Goal: Task Accomplishment & Management: Manage account settings

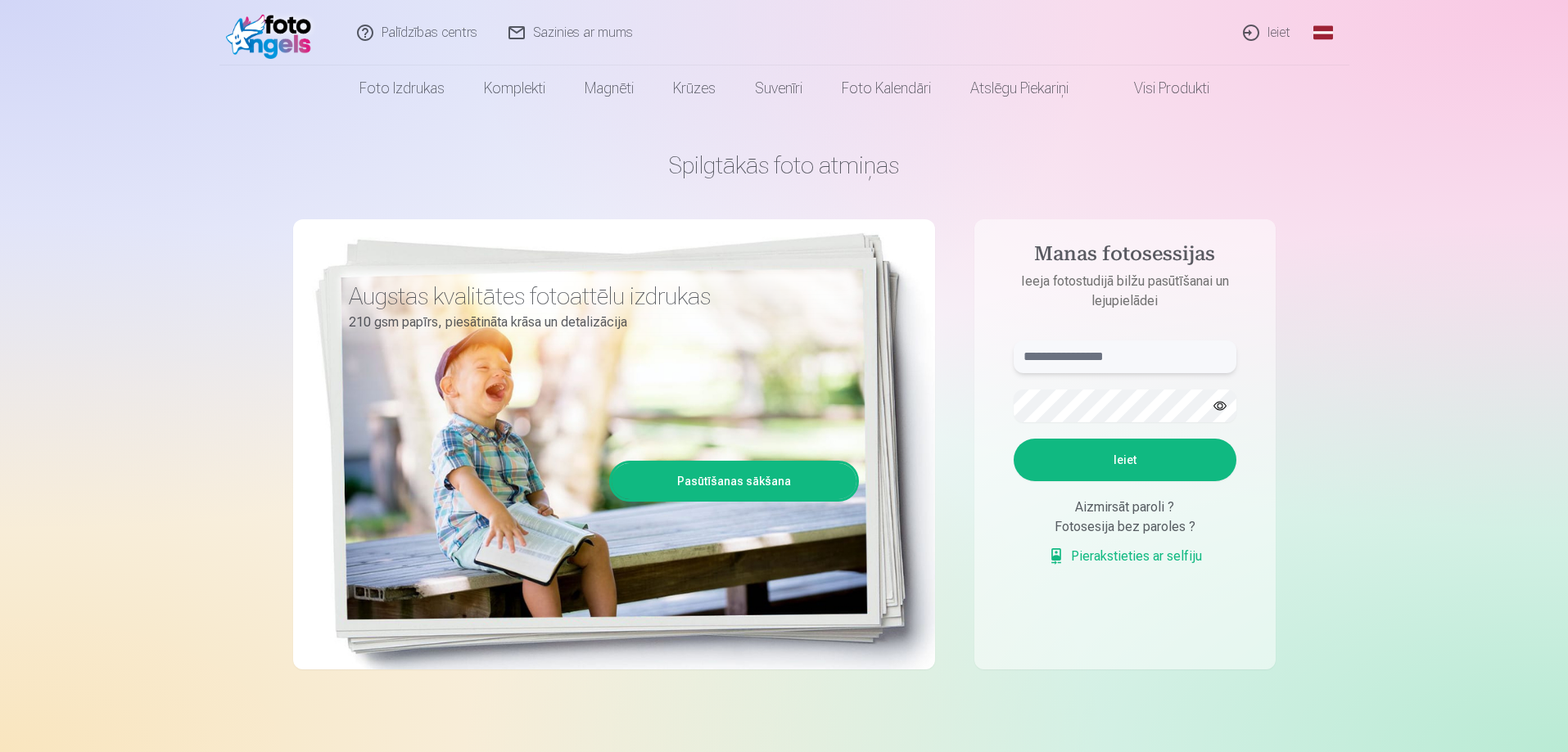
click at [1088, 360] on input "text" at bounding box center [1125, 357] width 223 height 33
type input "**********"
click at [1116, 457] on button "Ieiet" at bounding box center [1125, 460] width 223 height 42
click at [1110, 380] on form "**********" at bounding box center [1125, 462] width 256 height 242
click at [996, 402] on aside "**********" at bounding box center [1125, 444] width 301 height 450
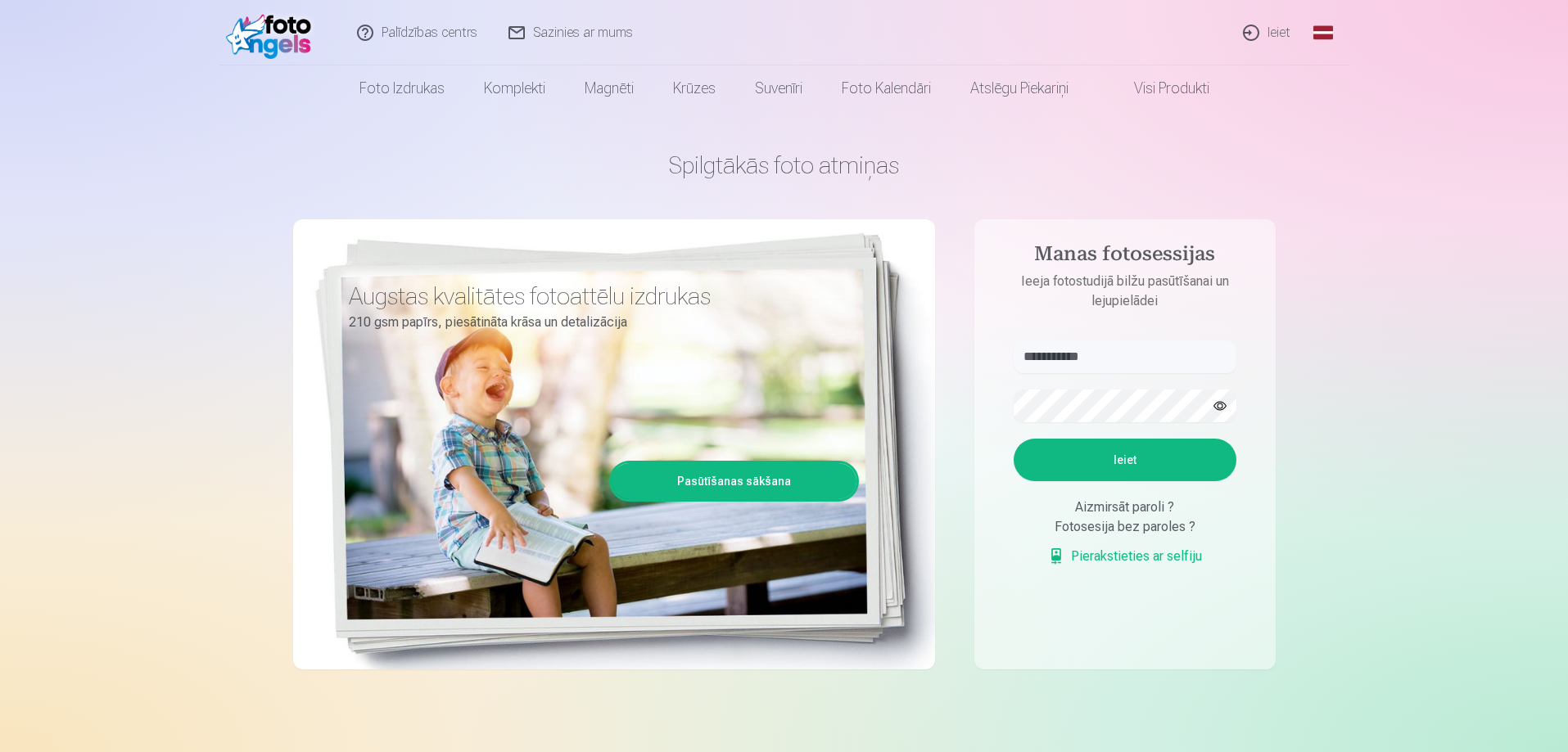
click at [1200, 444] on button "Ieiet" at bounding box center [1125, 460] width 223 height 42
click at [391, 33] on link "Palīdzības centrs" at bounding box center [417, 33] width 151 height 65
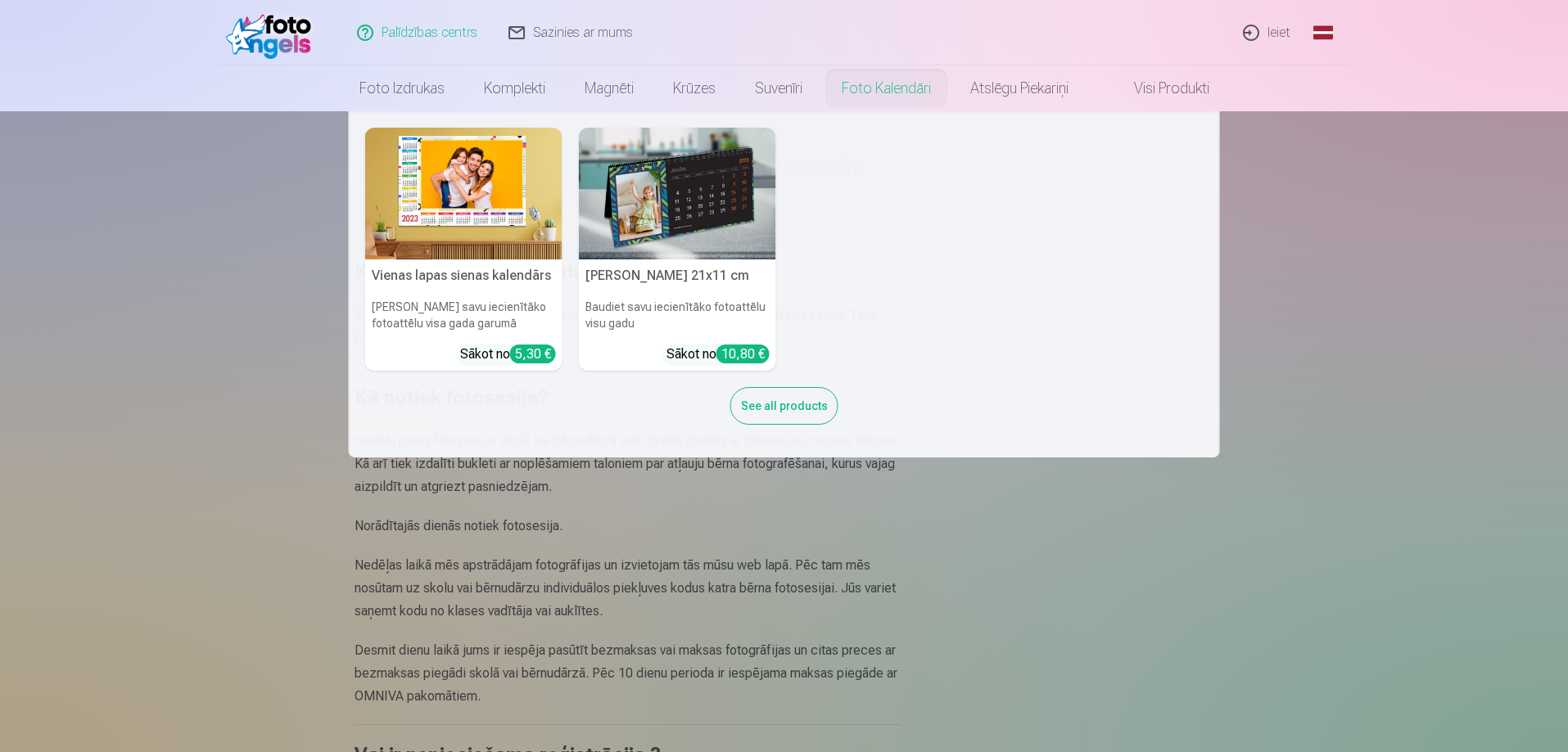
click at [852, 90] on link "Foto kalendāri" at bounding box center [887, 88] width 129 height 46
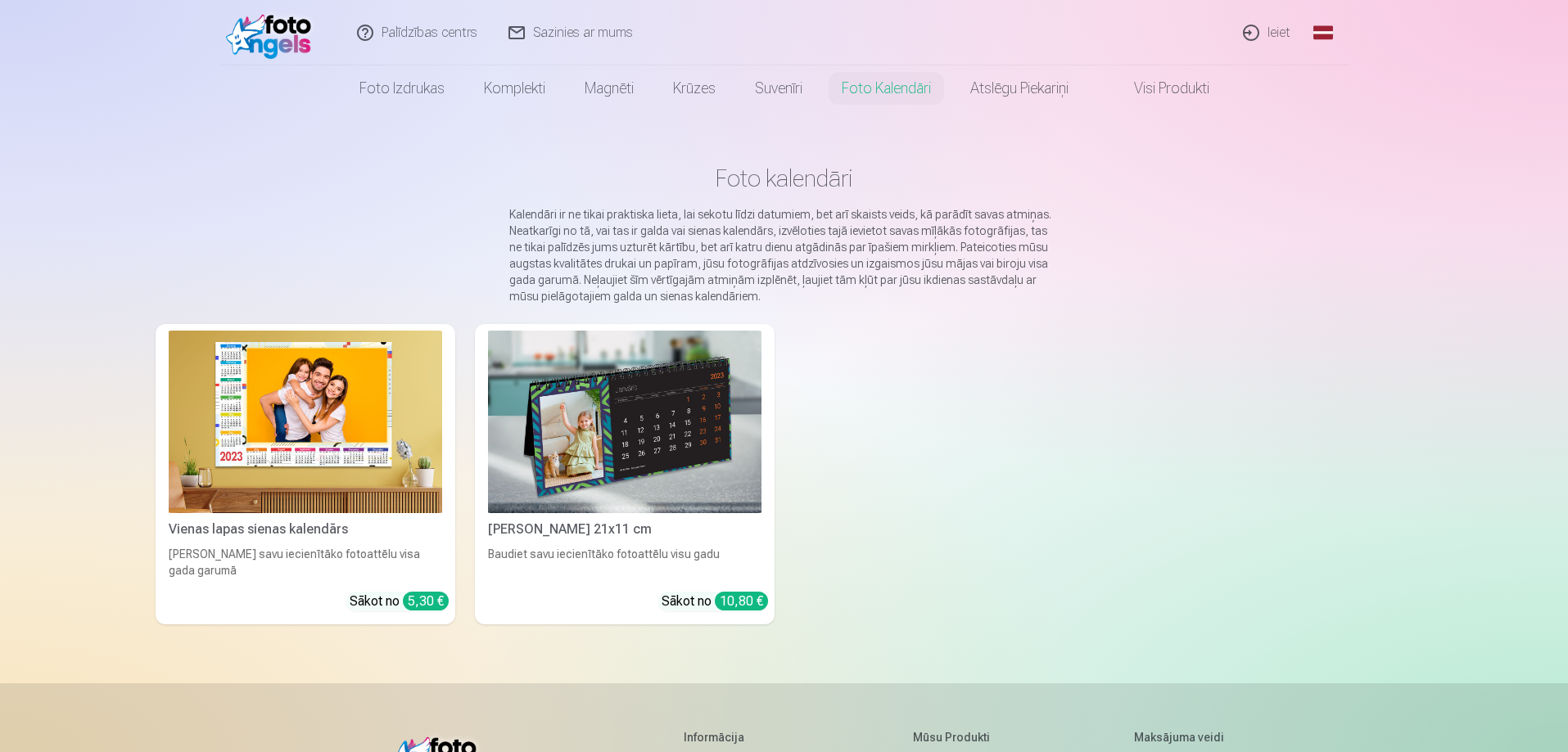
click at [1172, 91] on link "Visi produkti" at bounding box center [1158, 88] width 140 height 46
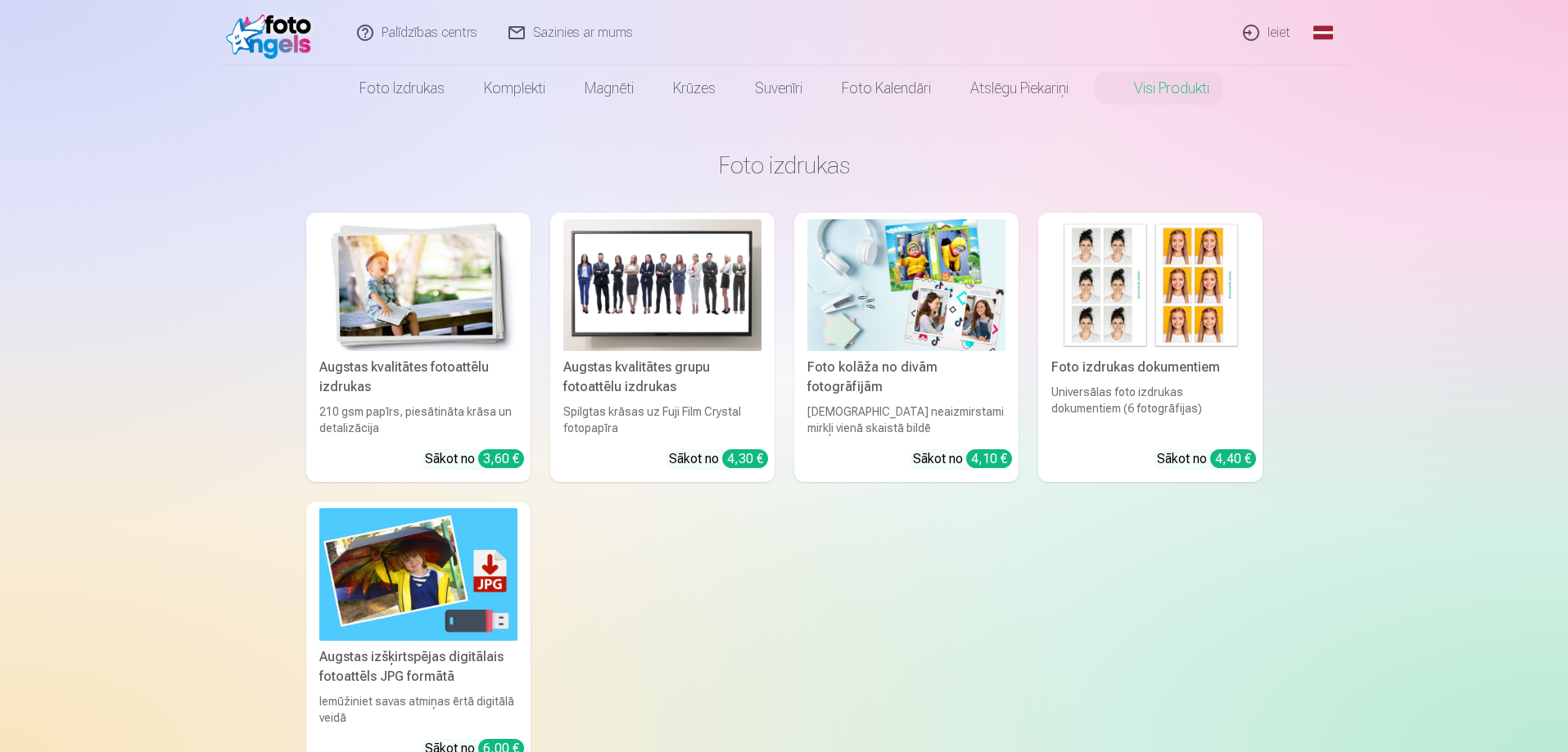
click at [1272, 38] on link "Ieiet" at bounding box center [1268, 33] width 79 height 65
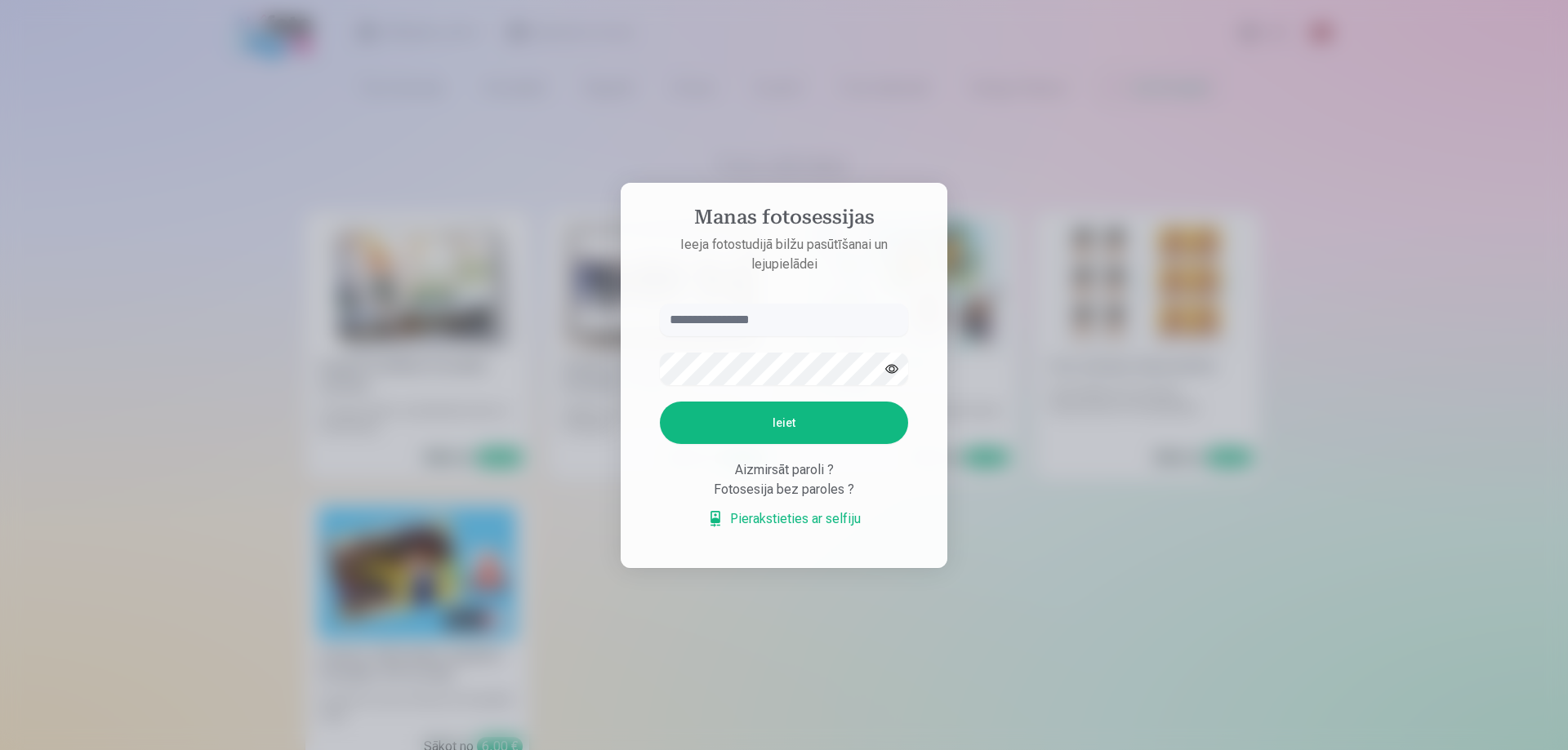
click at [758, 307] on input "text" at bounding box center [784, 320] width 249 height 33
type input "**********"
click at [660, 402] on button "Ieiet" at bounding box center [784, 423] width 249 height 42
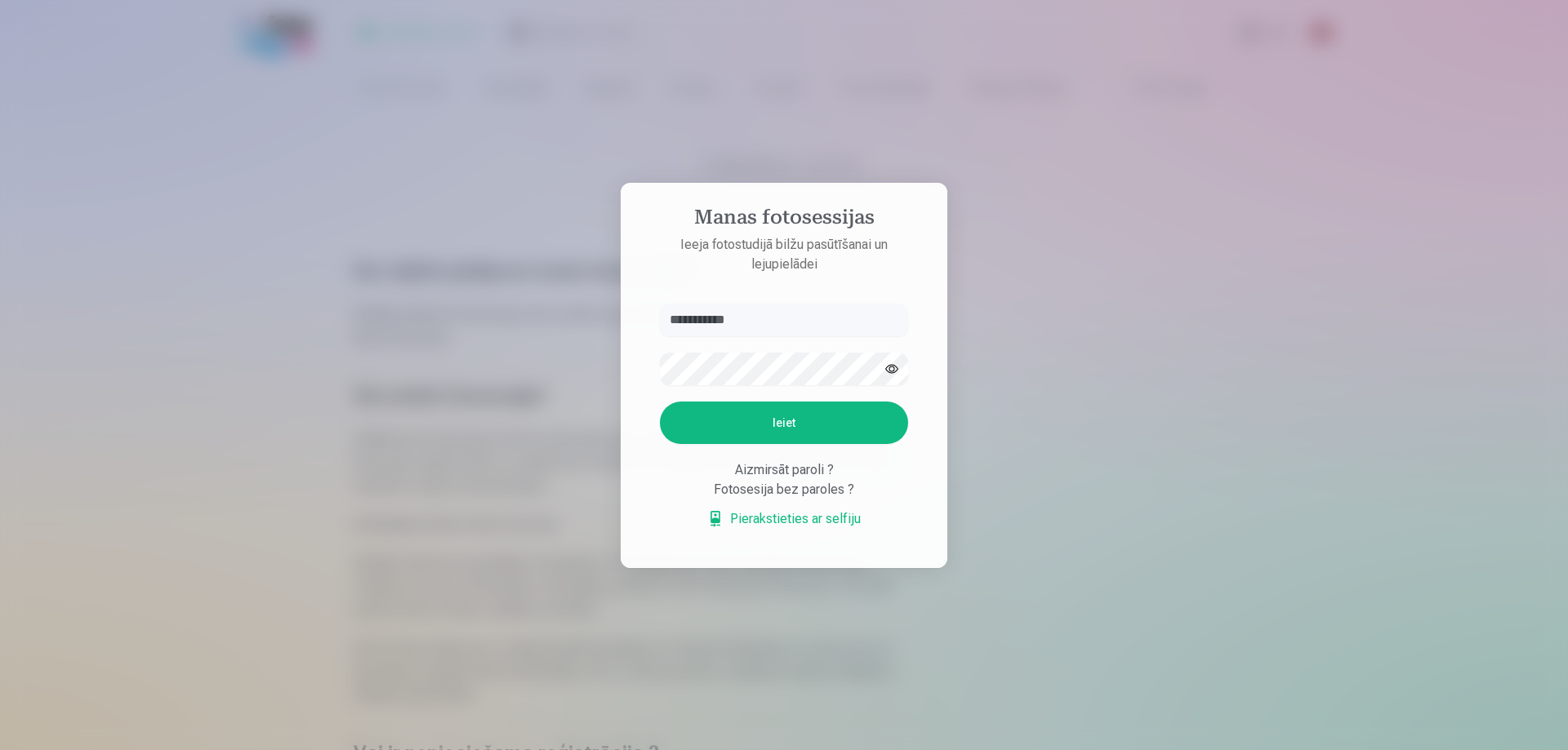
click at [1011, 512] on div at bounding box center [784, 375] width 1568 height 750
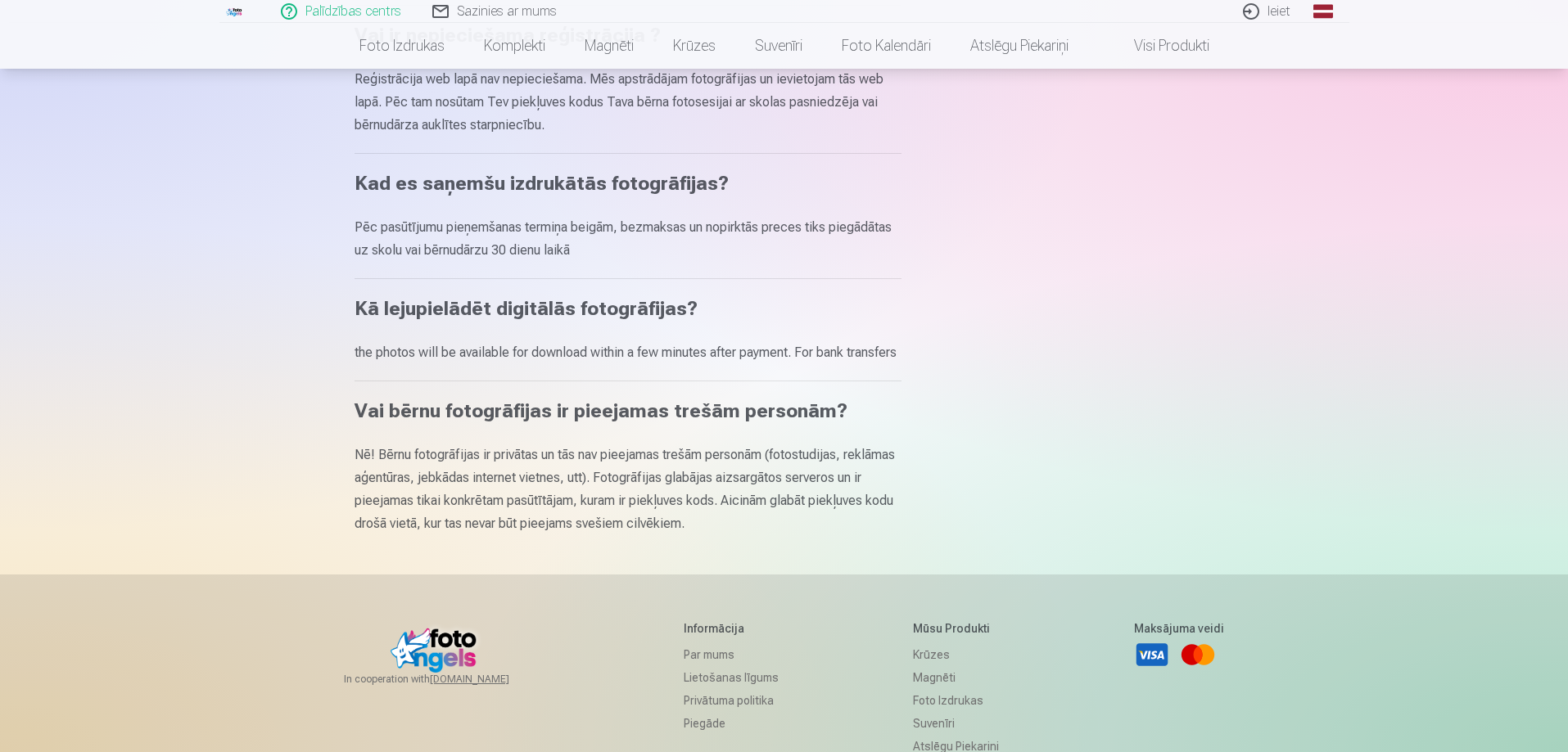
scroll to position [818, 0]
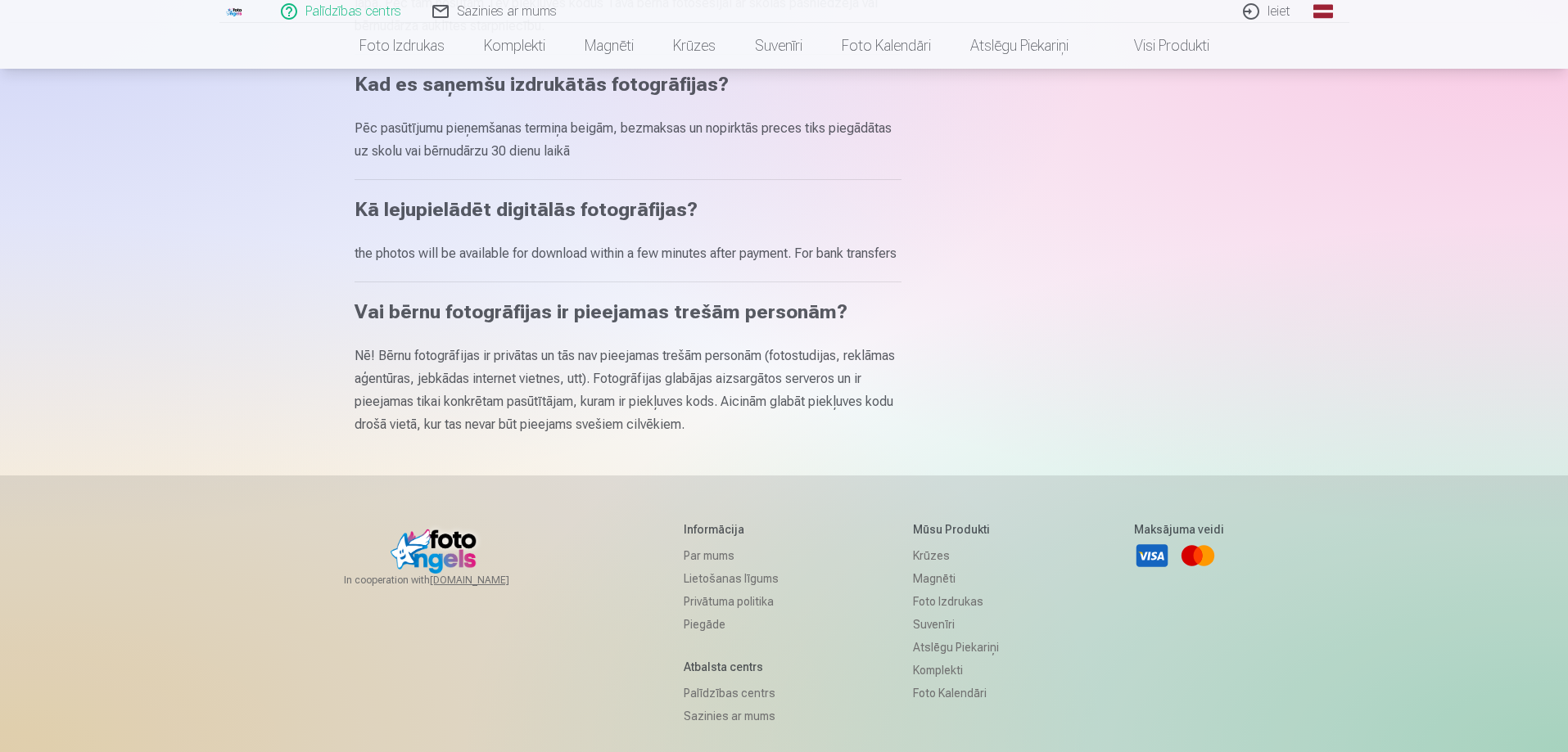
click at [1279, 13] on link "Ieiet" at bounding box center [1268, 12] width 79 height 23
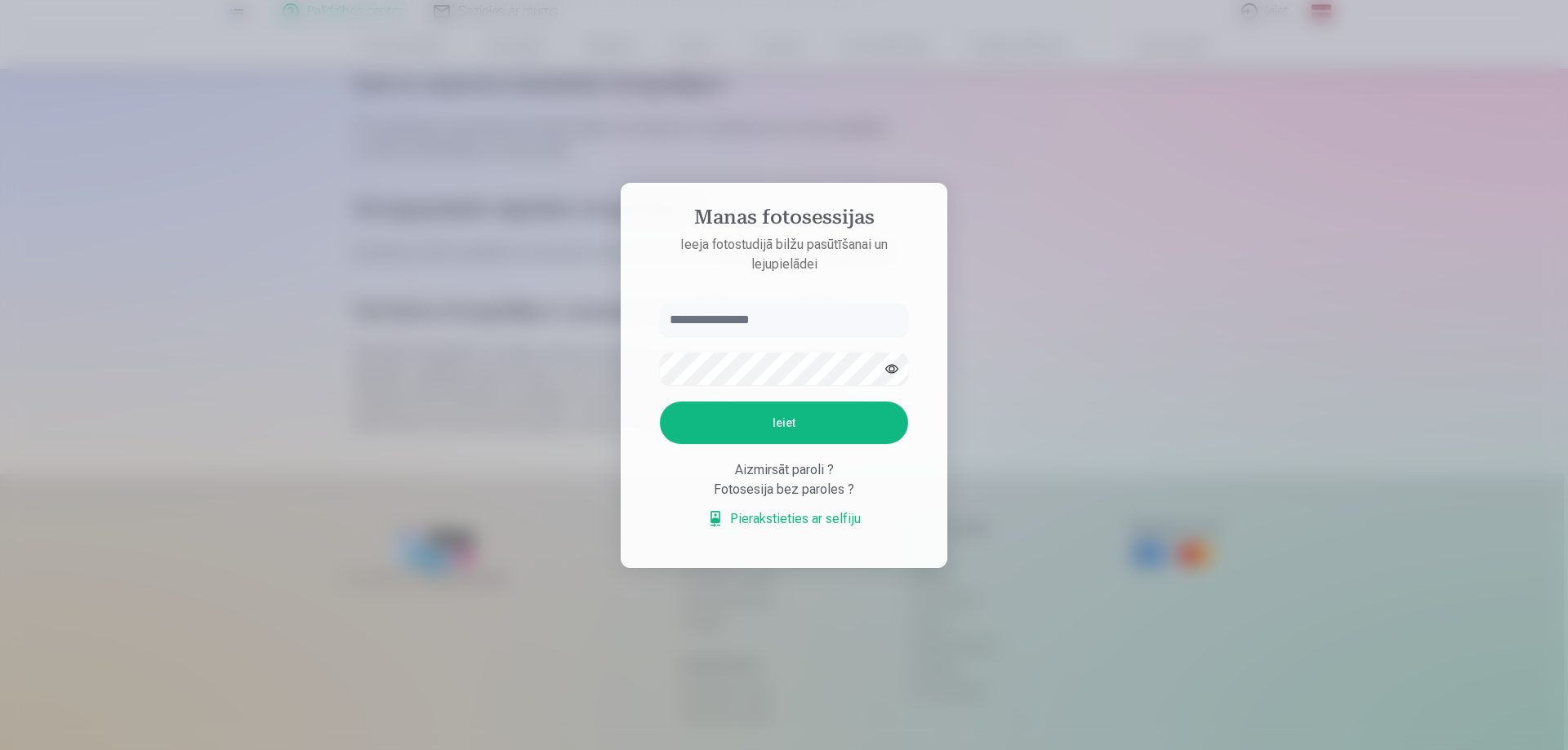
click at [743, 319] on input "text" at bounding box center [784, 320] width 249 height 33
type input "*"
click at [805, 469] on div "Aizmirsāt paroli ?" at bounding box center [784, 470] width 249 height 19
click at [794, 491] on div "Fotosesija bez paroles ?" at bounding box center [784, 490] width 249 height 19
click at [831, 476] on div "Aizmirsāt paroli ?" at bounding box center [784, 470] width 249 height 19
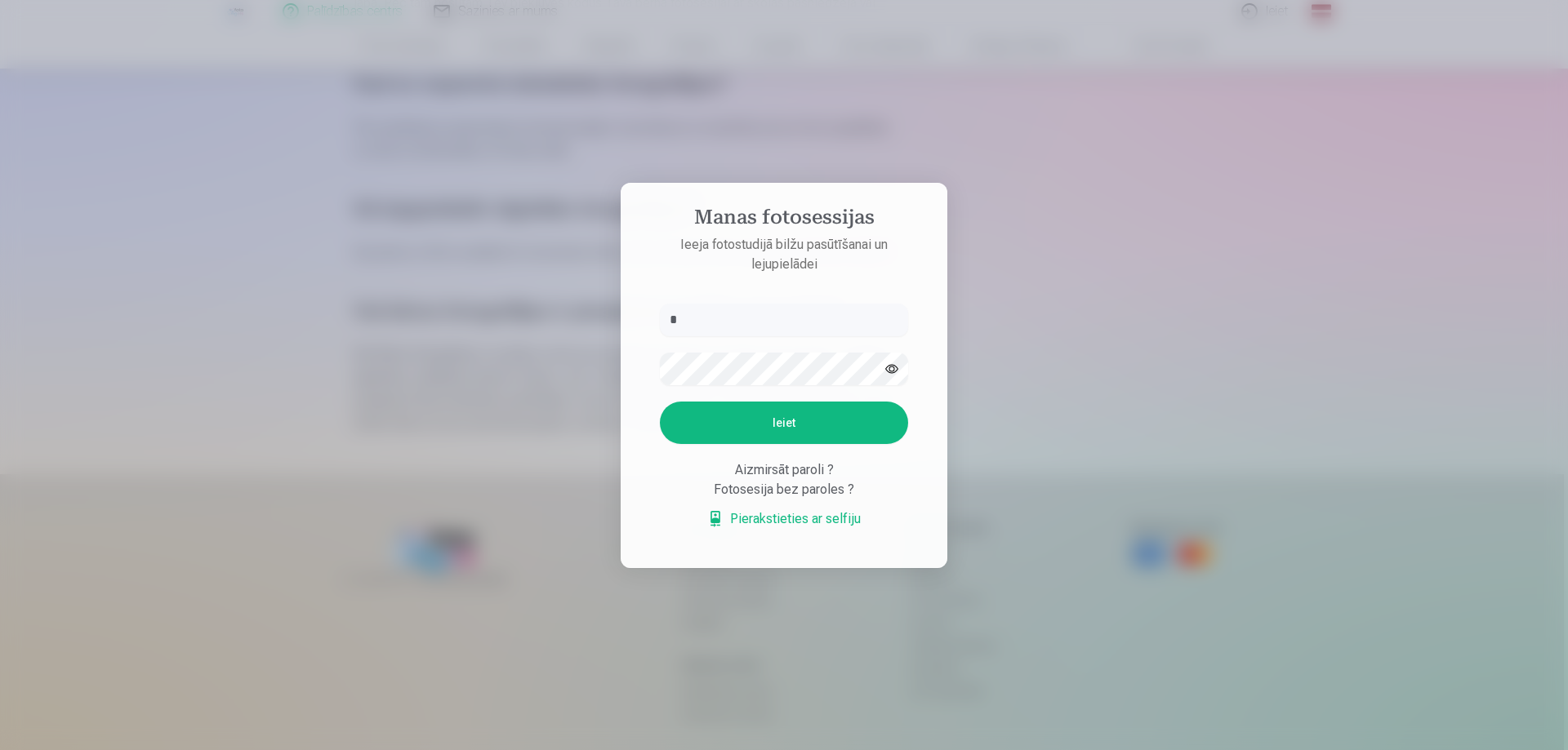
click at [848, 480] on div "Fotosesija bez paroles ?" at bounding box center [784, 490] width 249 height 19
click at [1078, 316] on div at bounding box center [784, 375] width 1568 height 750
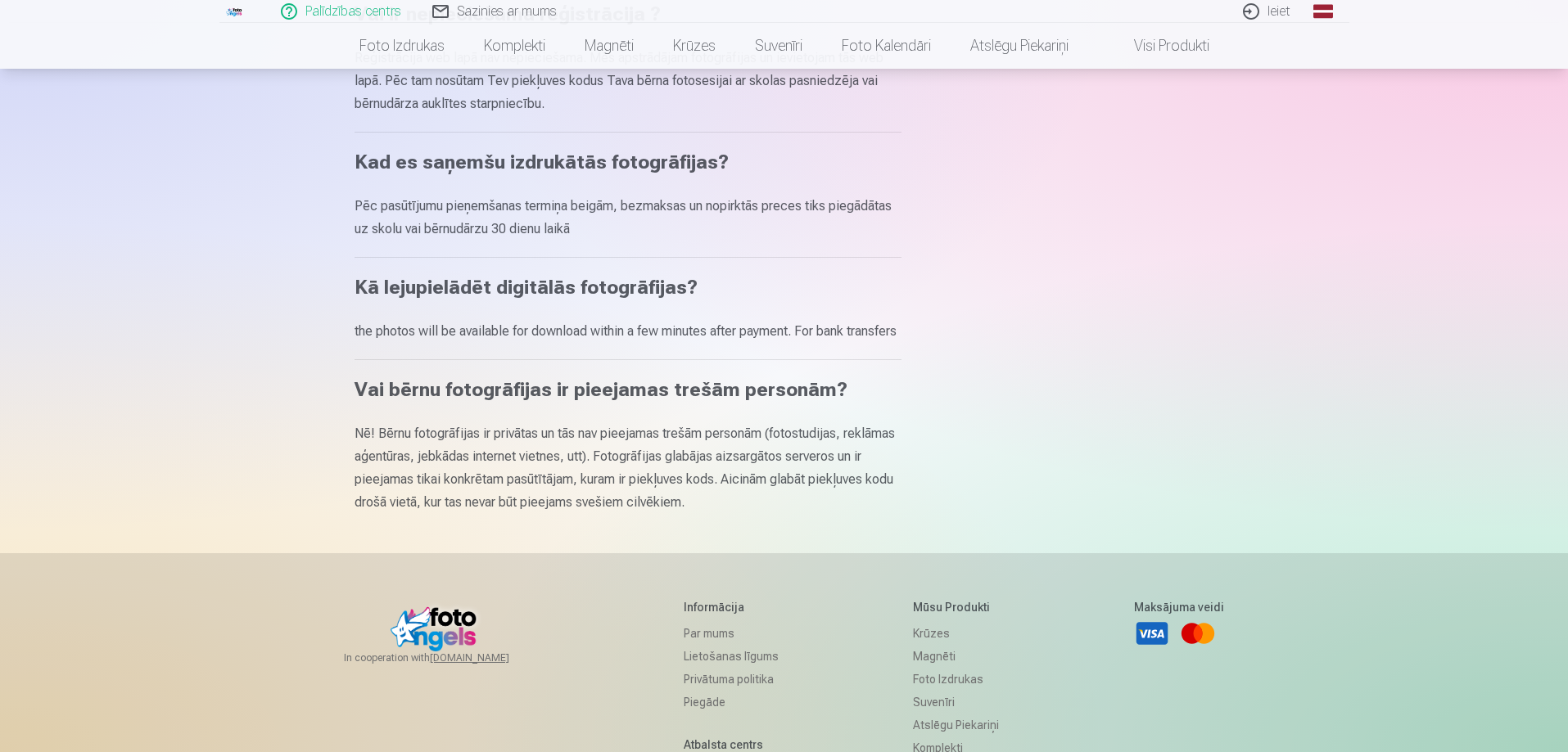
scroll to position [655, 0]
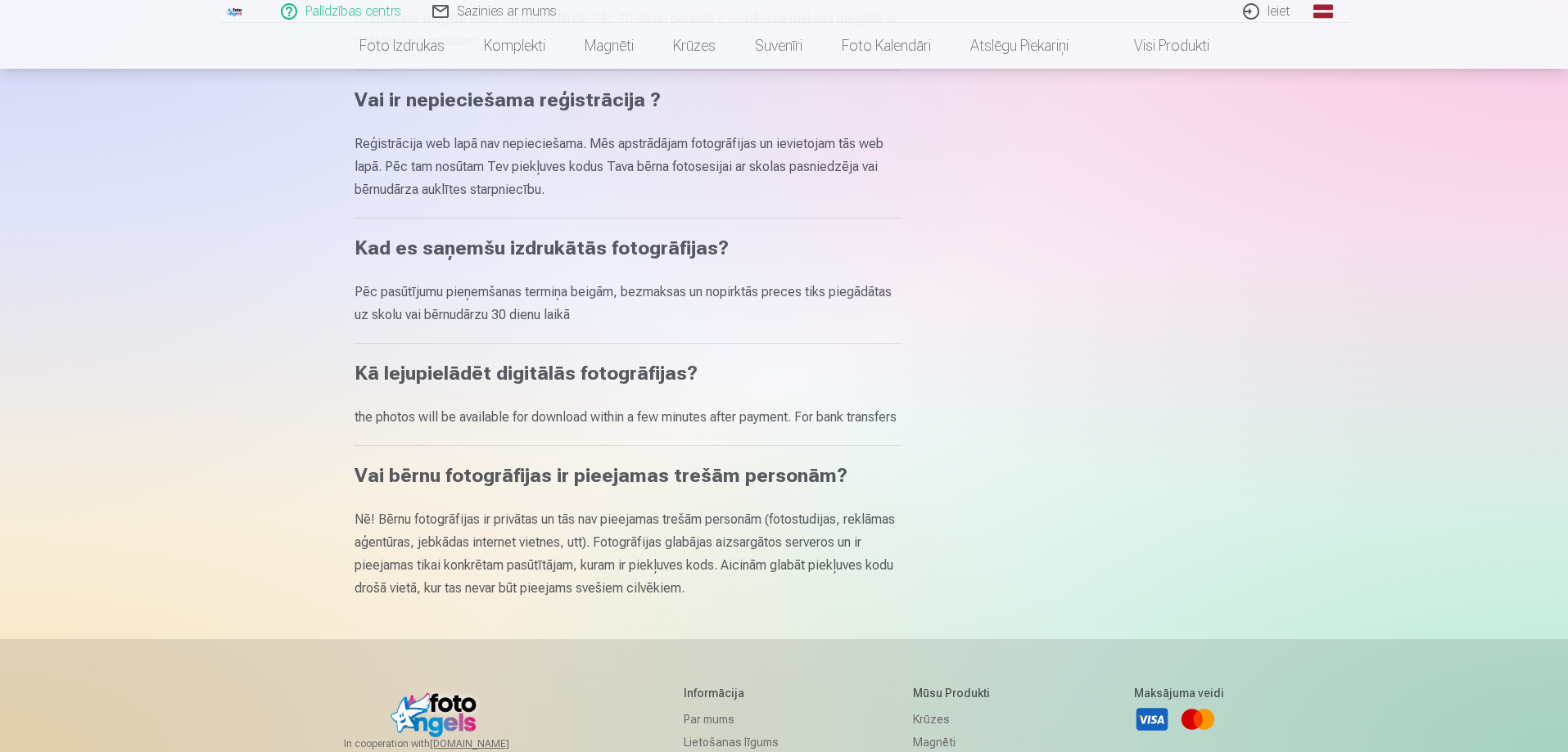
click at [342, 13] on link "Palīdzības centrs" at bounding box center [341, 12] width 151 height 23
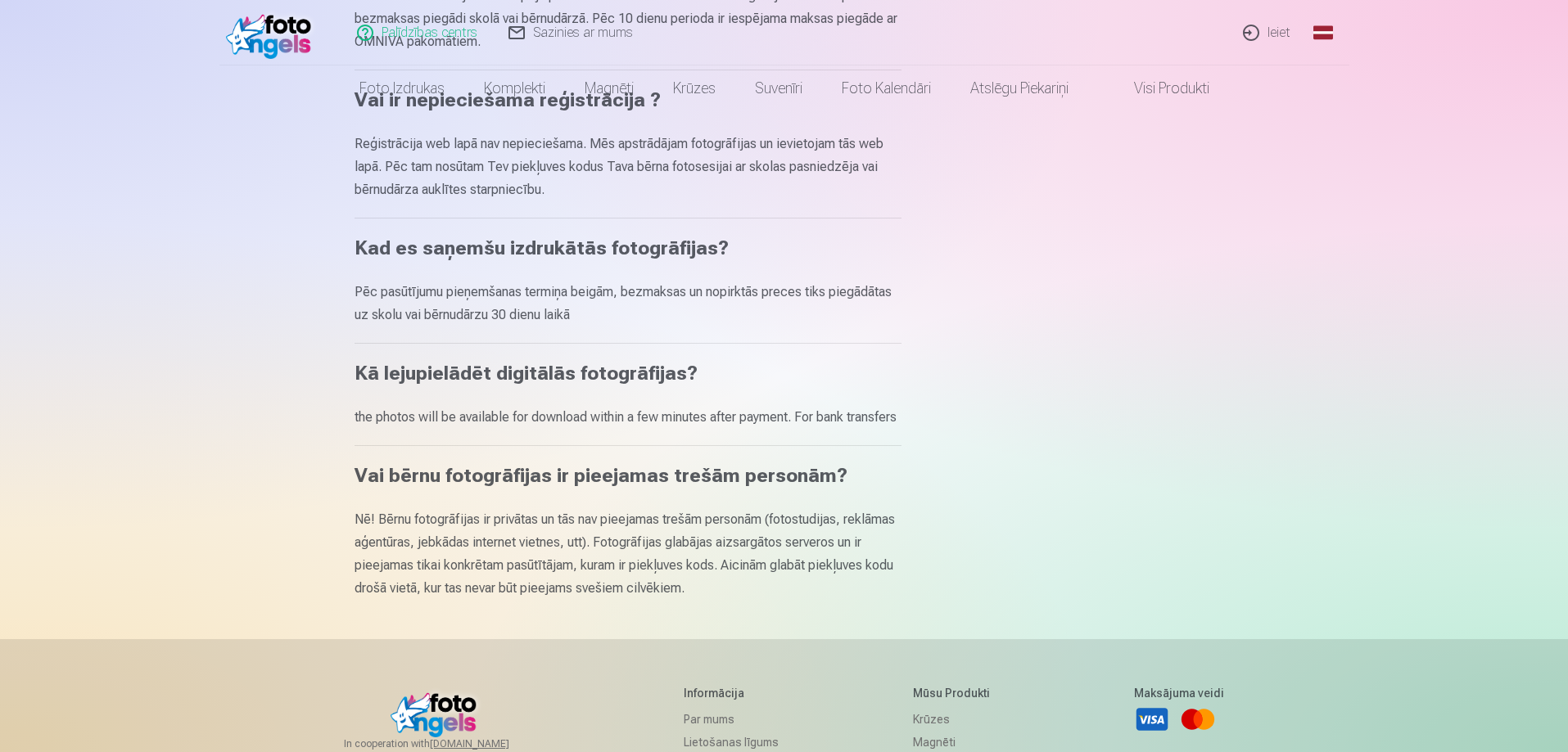
scroll to position [0, 0]
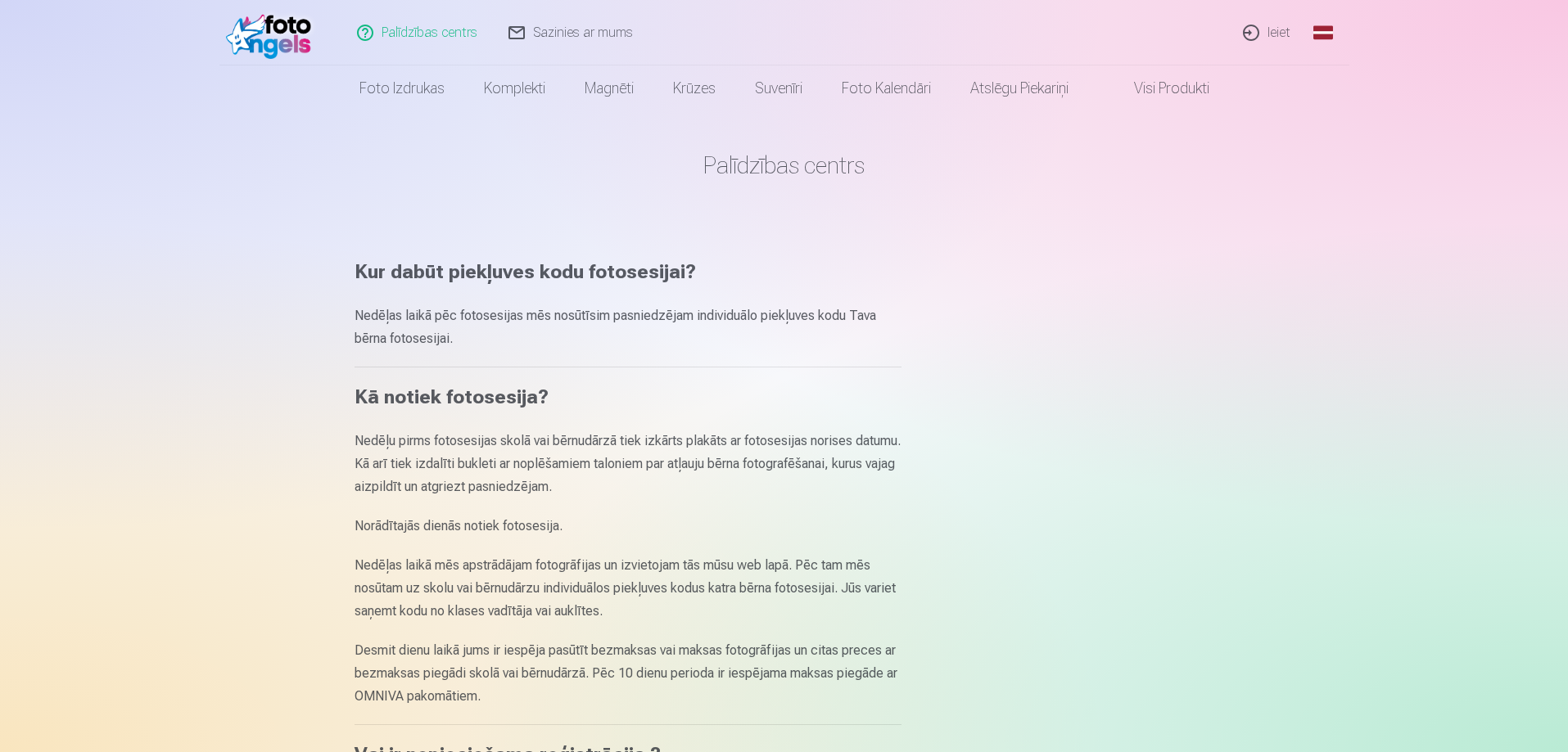
click at [262, 25] on img at bounding box center [273, 33] width 94 height 52
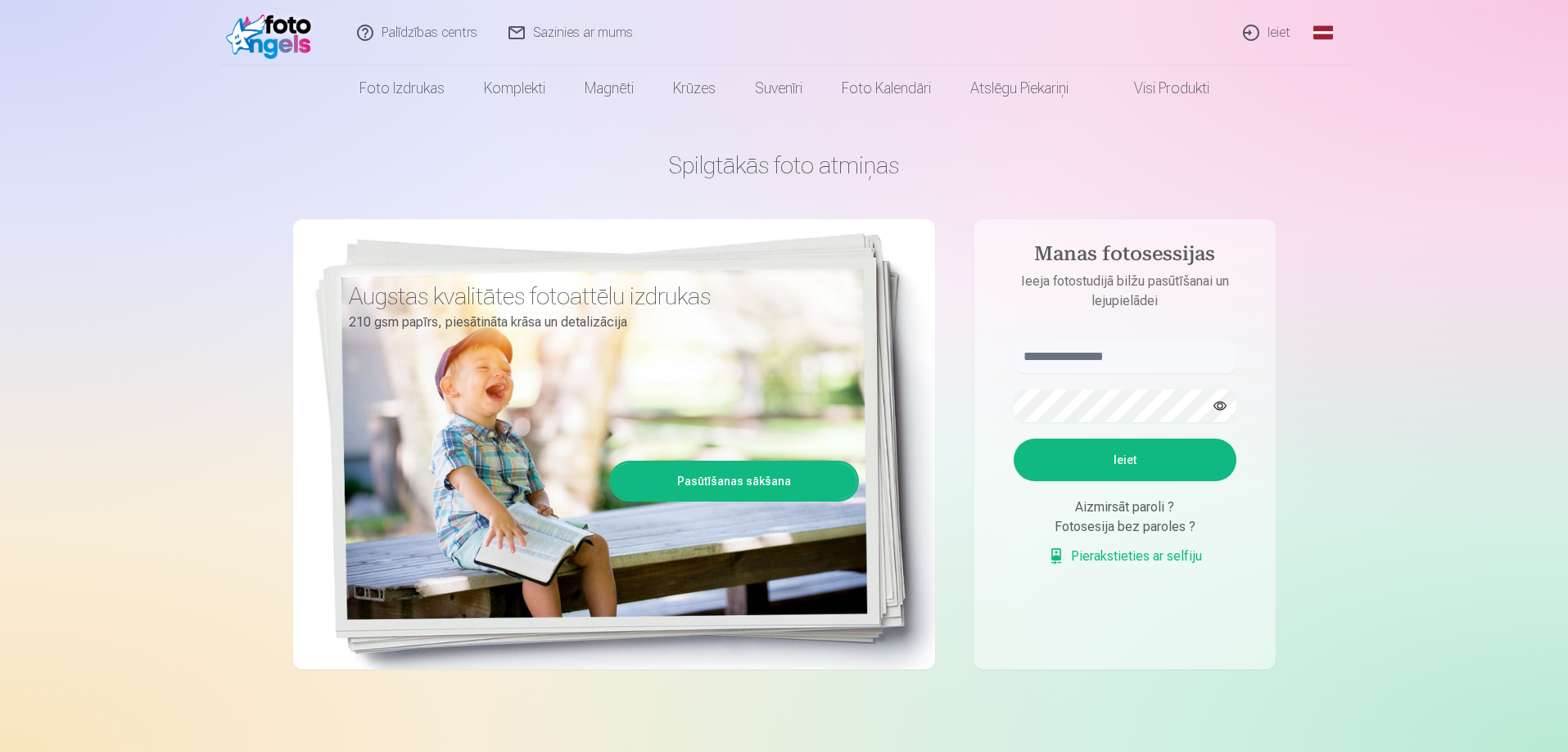
click at [1170, 509] on div "Aizmirsāt paroli ?" at bounding box center [1125, 508] width 223 height 19
click at [1161, 526] on div "Fotosesija bez paroles ?" at bounding box center [1125, 527] width 223 height 19
click at [1143, 558] on link "Pierakstieties ar selfiju" at bounding box center [1125, 557] width 154 height 19
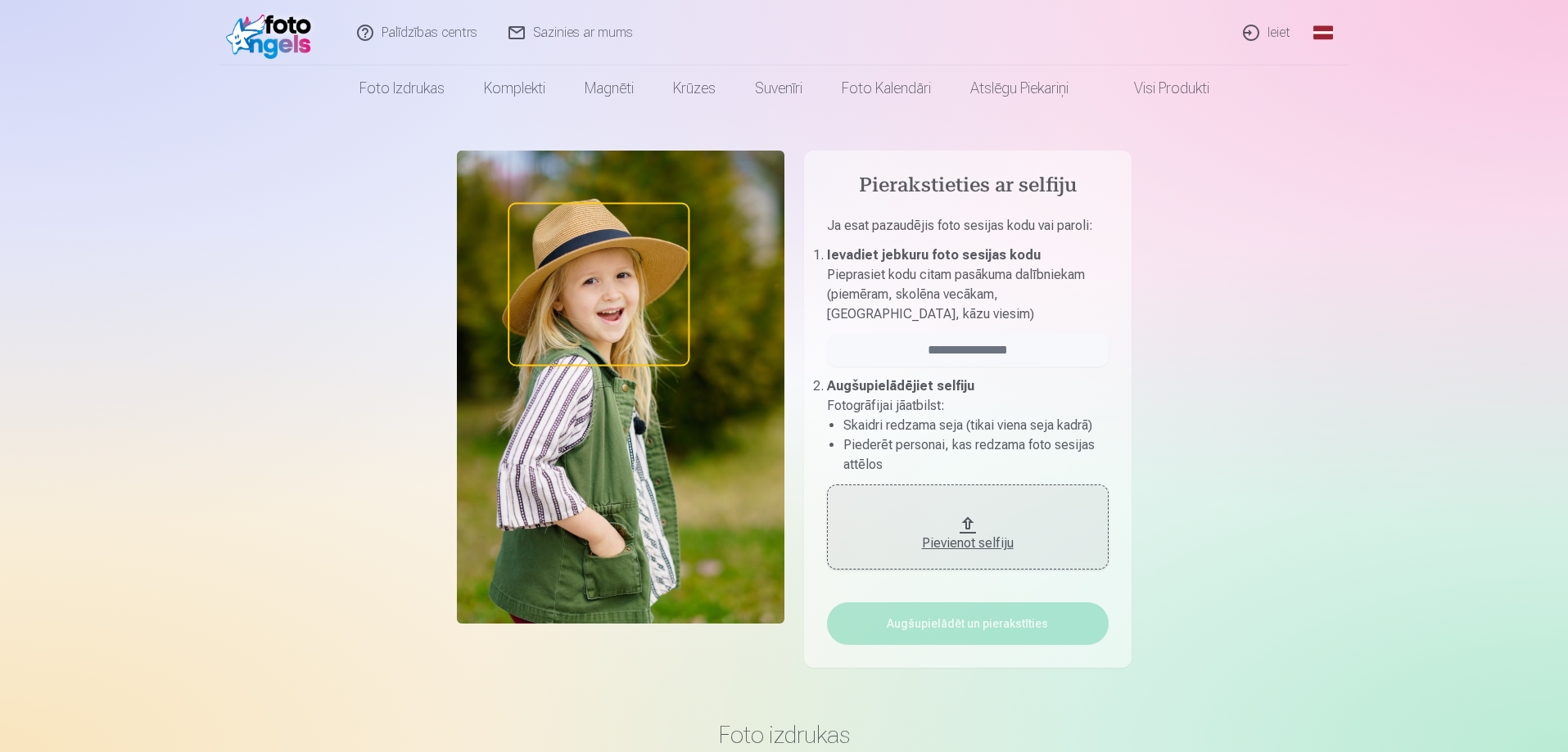
click at [273, 50] on img at bounding box center [273, 33] width 94 height 52
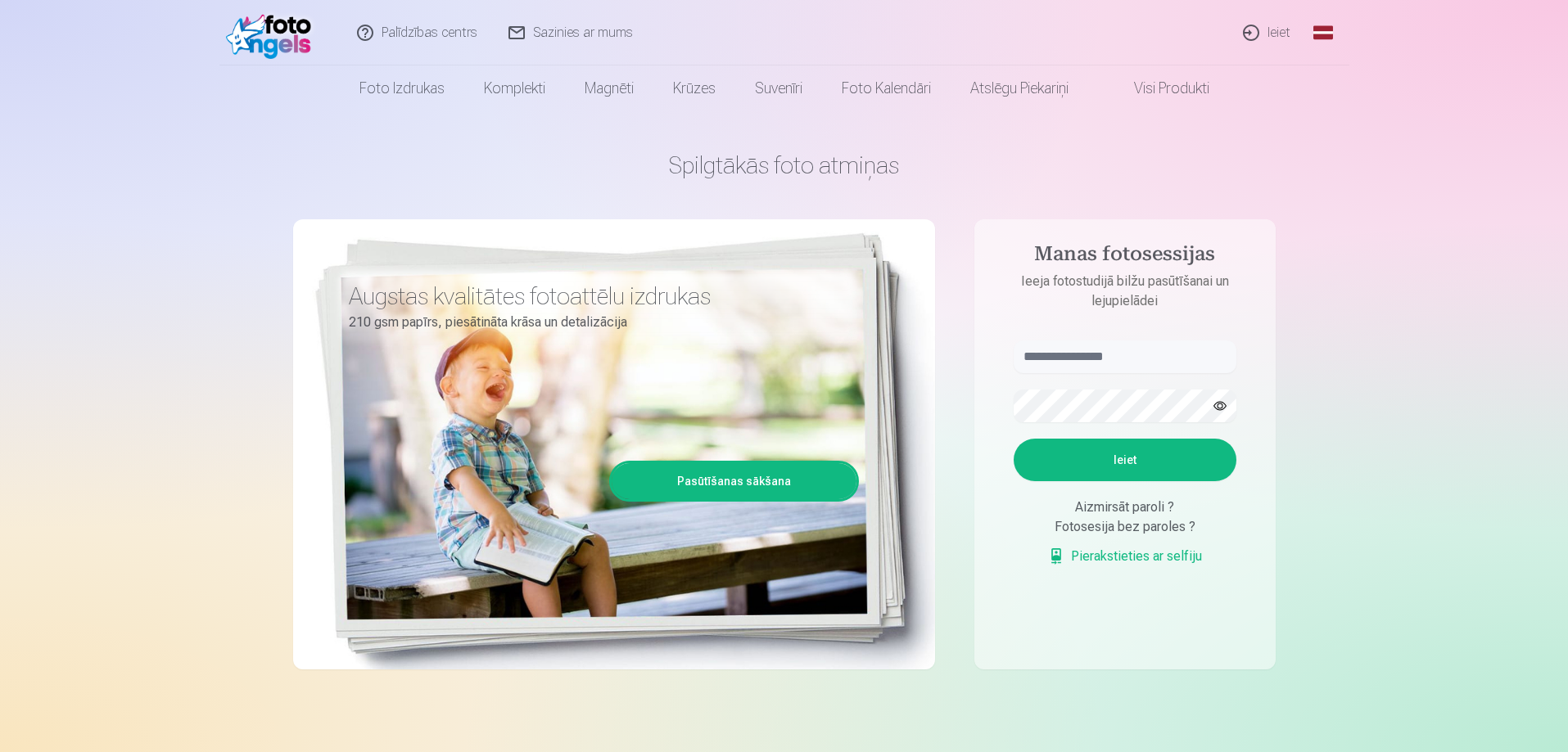
click at [1137, 510] on div "Aizmirsāt paroli ?" at bounding box center [1125, 508] width 223 height 19
click at [1145, 477] on button "Ieiet" at bounding box center [1125, 460] width 223 height 42
click at [1143, 496] on form "Ieiet Aizmirsāt paroli ? Fotosesija bez paroles ? Pierakstieties ar selfiju" at bounding box center [1125, 462] width 256 height 242
click at [1075, 358] on input "text" at bounding box center [1125, 357] width 223 height 33
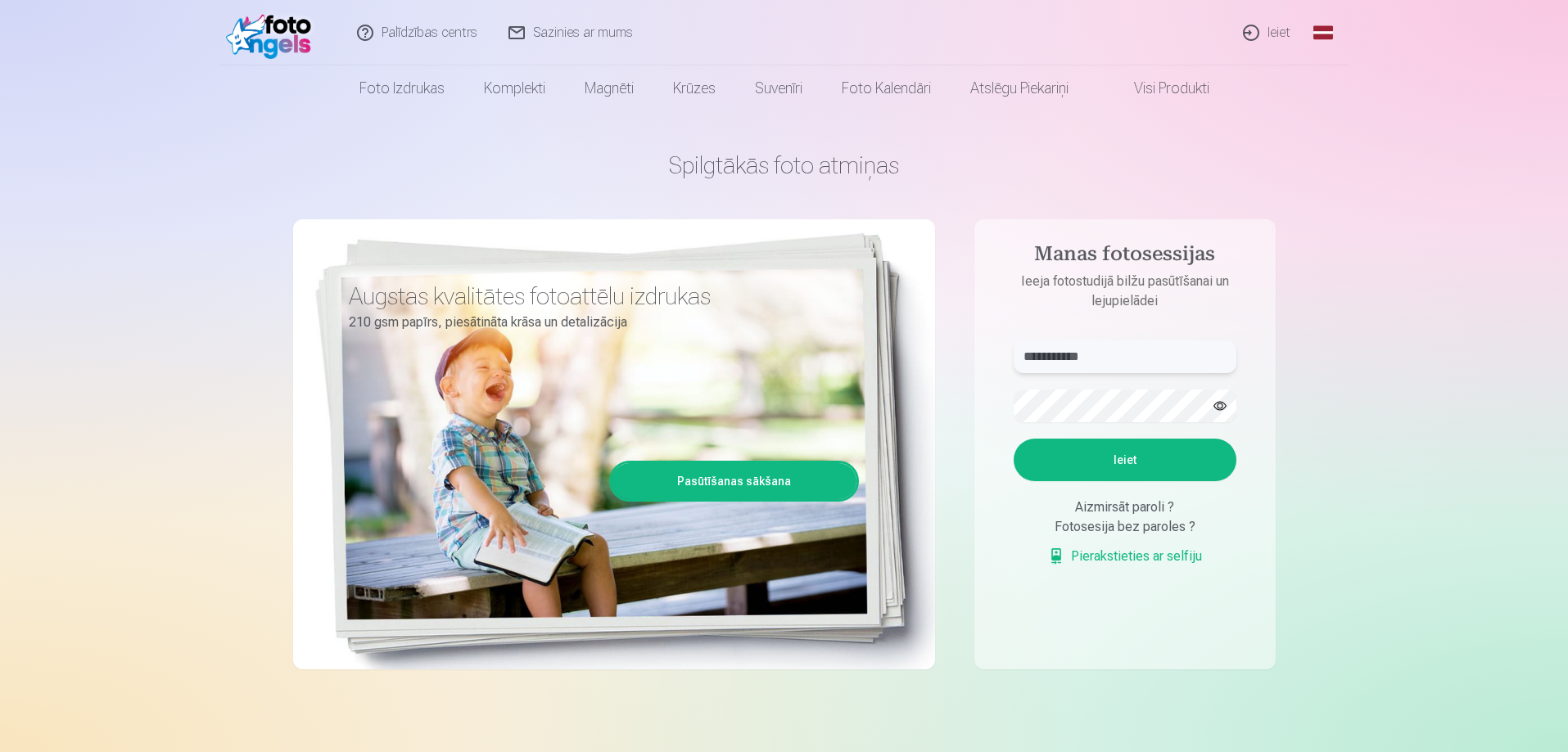
type input "**********"
click at [1125, 509] on div "Aizmirsāt paroli ?" at bounding box center [1125, 508] width 223 height 19
click at [1127, 460] on button "Ieiet" at bounding box center [1125, 460] width 223 height 42
click at [1113, 502] on div "Aizmirsāt paroli ?" at bounding box center [1125, 508] width 223 height 19
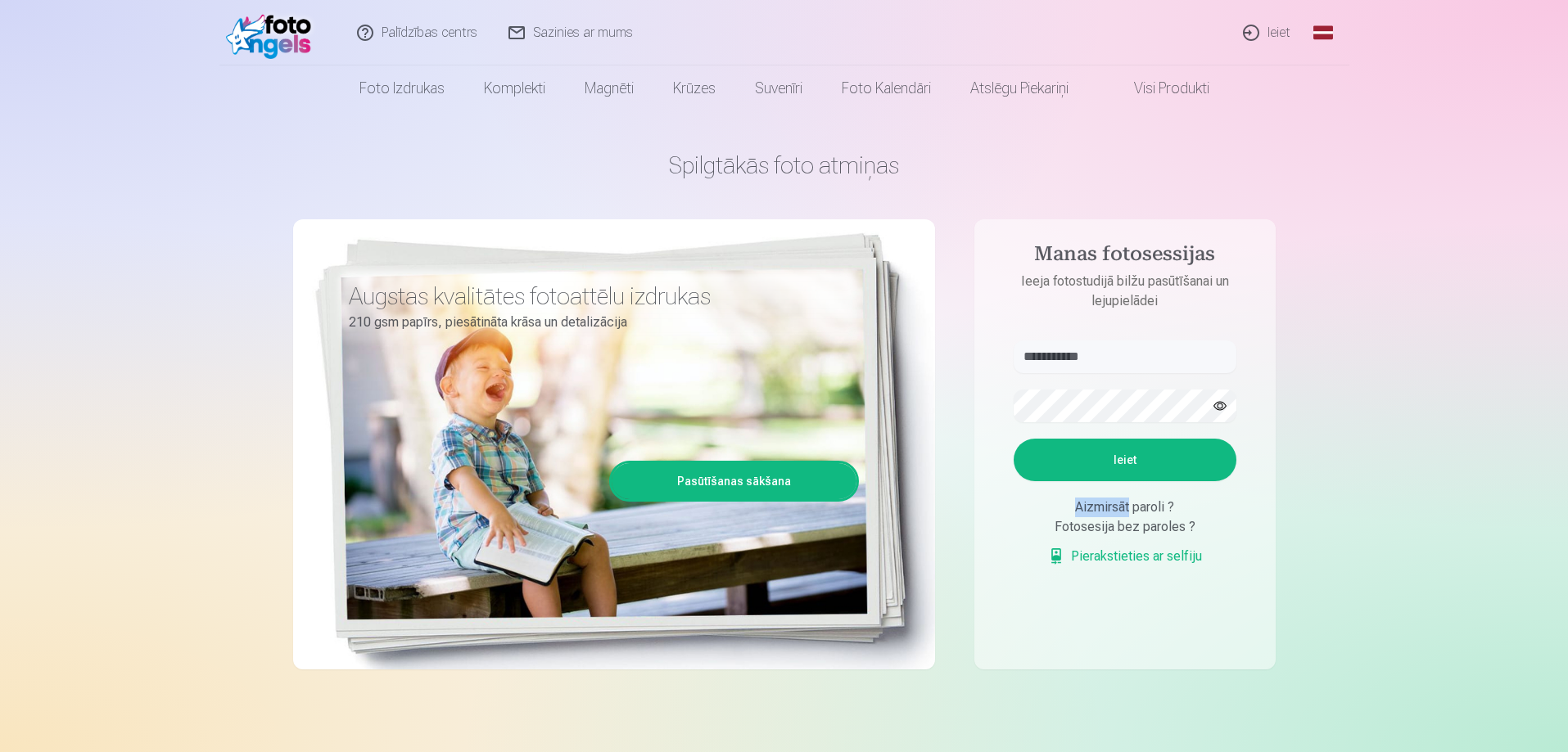
click at [1113, 503] on div "Aizmirsāt paroli ?" at bounding box center [1125, 508] width 223 height 19
click at [1113, 504] on div "Aizmirsāt paroli ?" at bounding box center [1125, 508] width 223 height 19
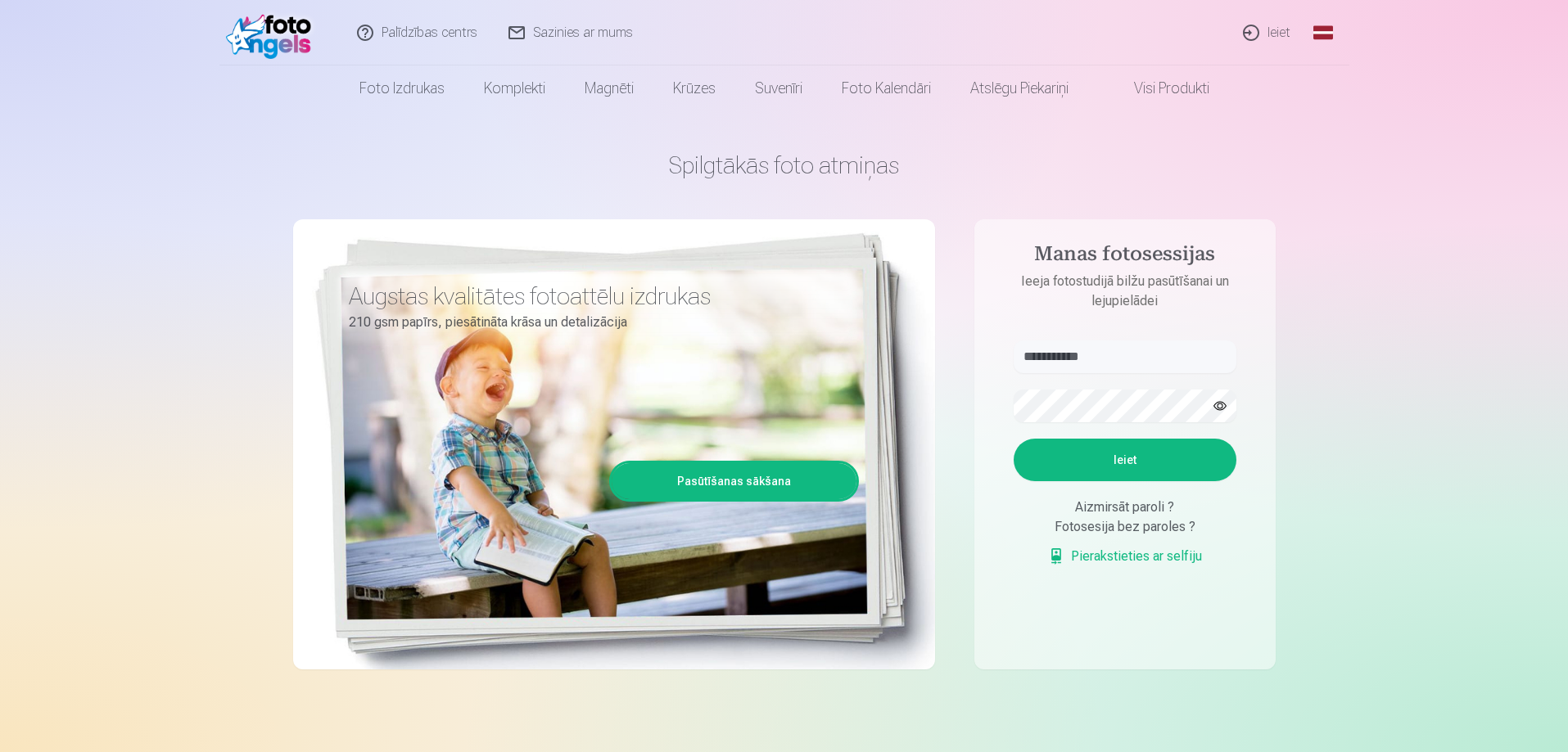
click at [1119, 528] on div "Fotosesija bez paroles ?" at bounding box center [1125, 527] width 223 height 19
click at [1095, 260] on h4 "Manas fotosessijas" at bounding box center [1125, 257] width 256 height 30
click at [1118, 303] on p "Ieeja fotostudijā bilžu pasūtīšanai un lejupielādei" at bounding box center [1125, 291] width 256 height 39
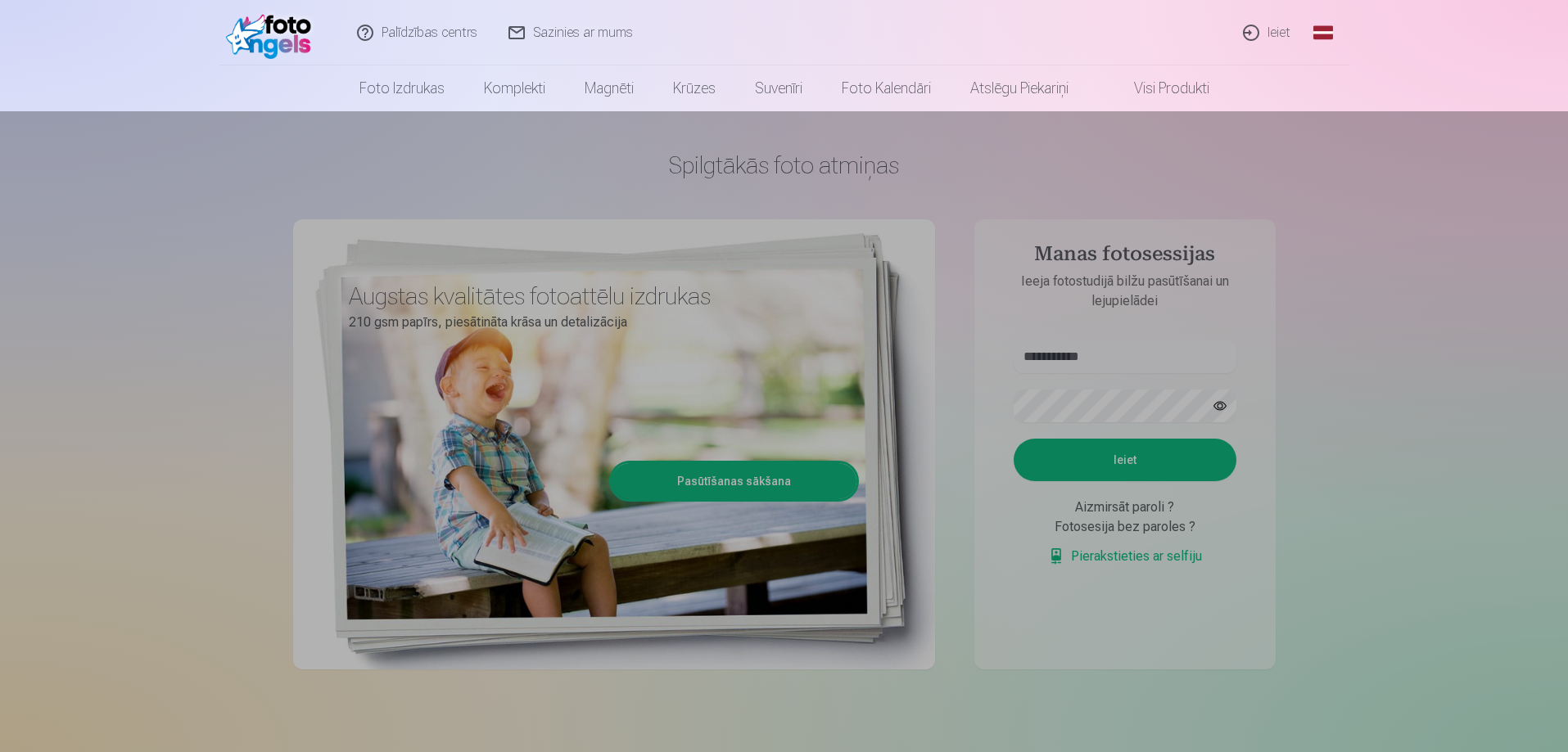
click at [393, 78] on link "Foto izdrukas" at bounding box center [401, 88] width 124 height 46
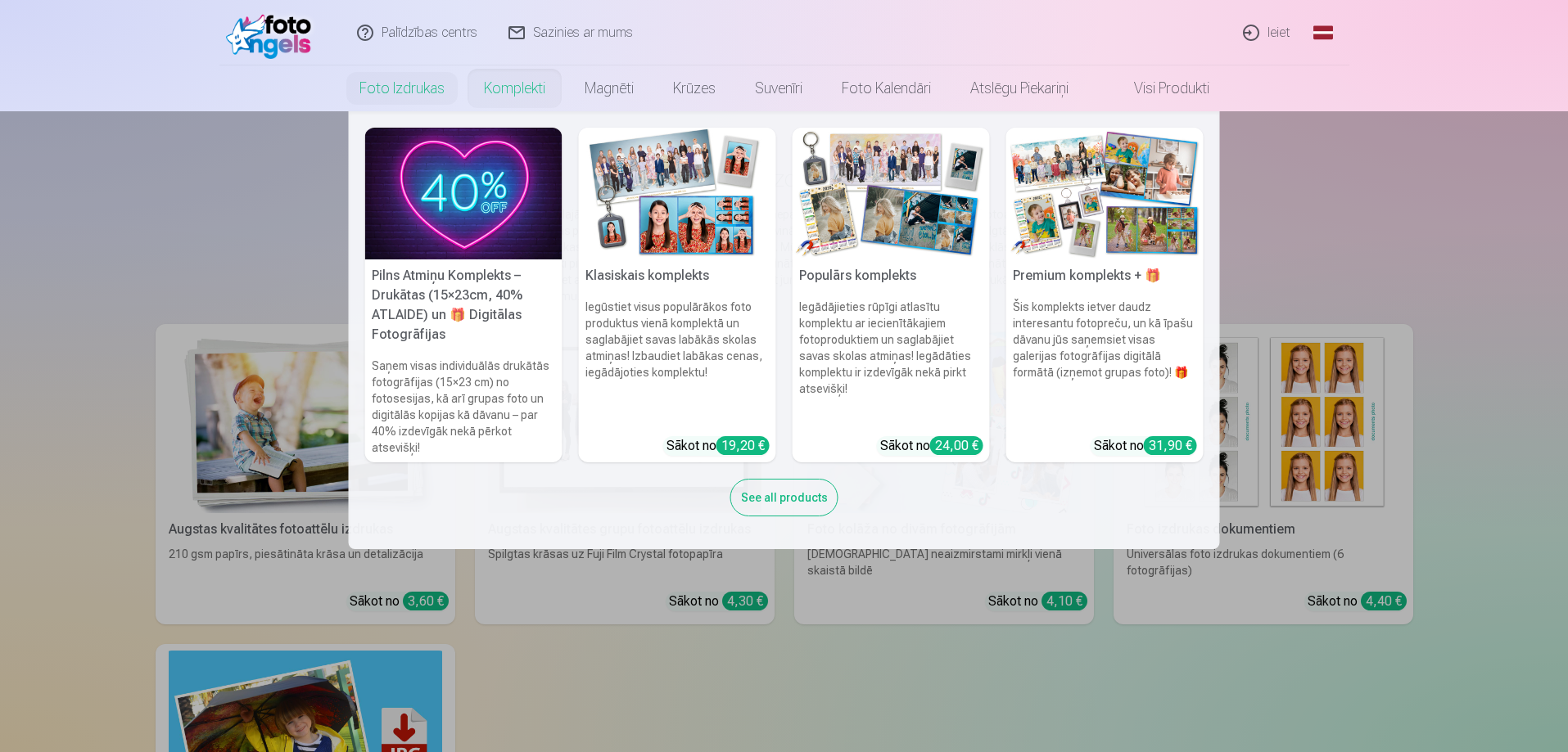
click at [509, 94] on link "Komplekti" at bounding box center [515, 88] width 101 height 46
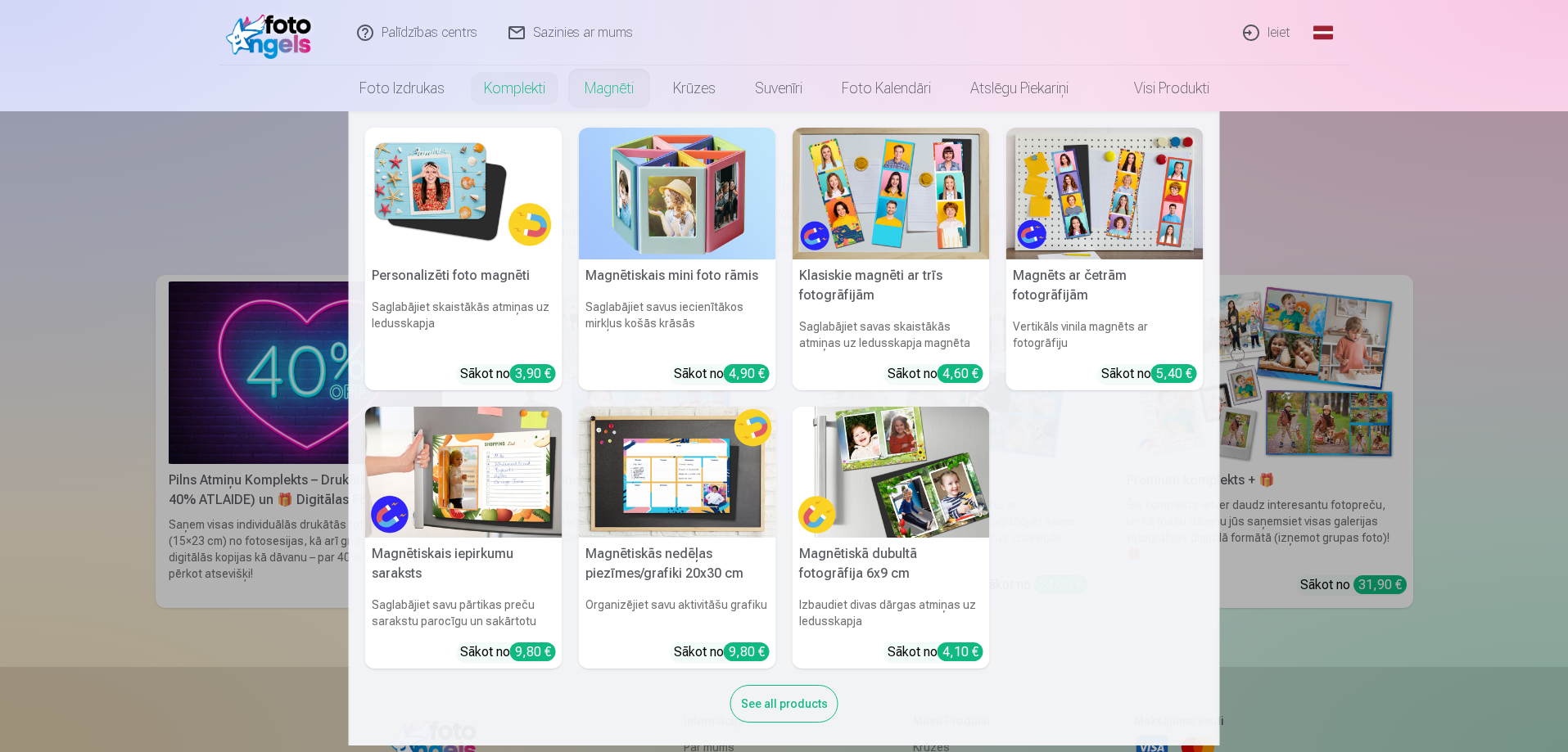
click at [615, 99] on link "Magnēti" at bounding box center [609, 88] width 89 height 46
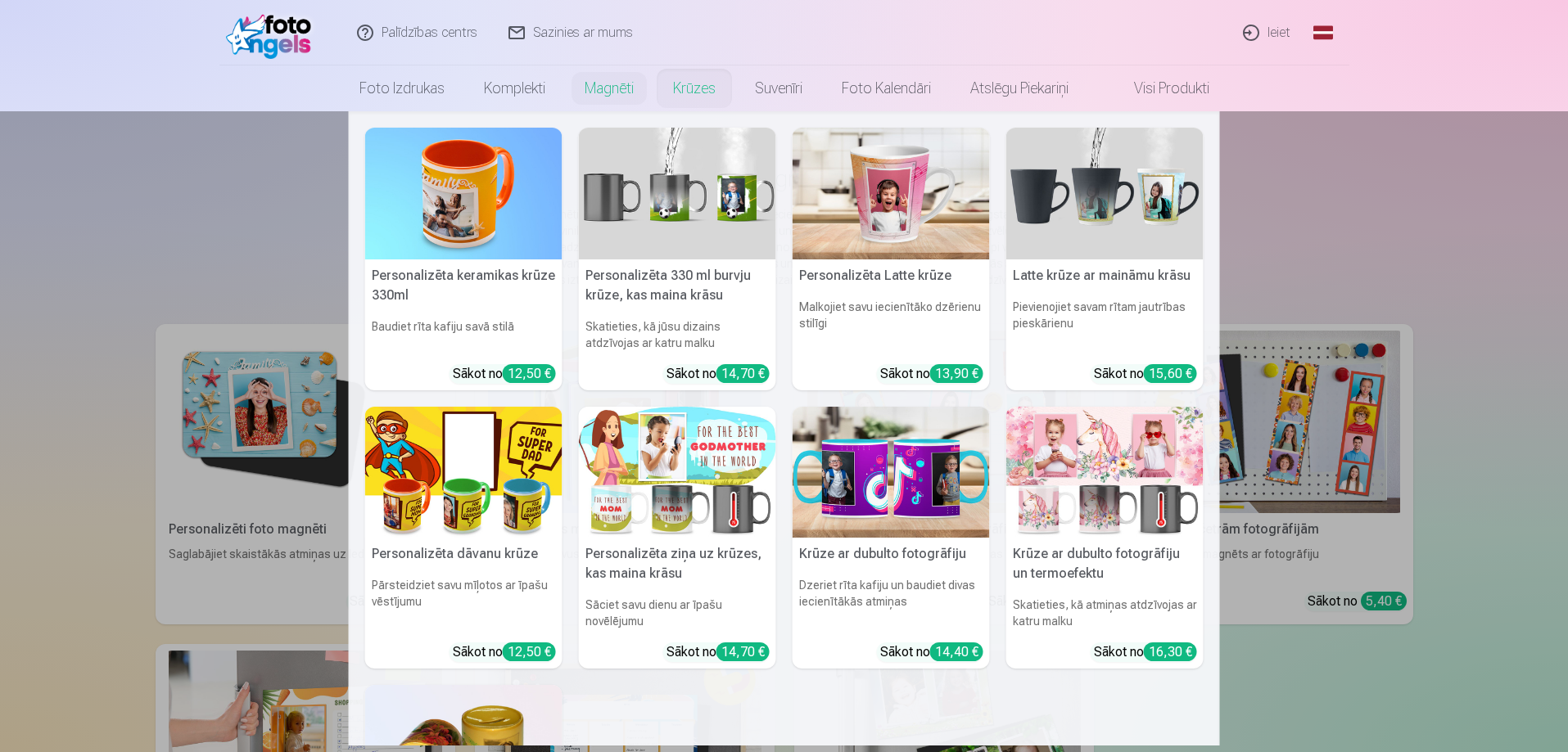
click at [680, 90] on link "Krūzes" at bounding box center [694, 88] width 82 height 46
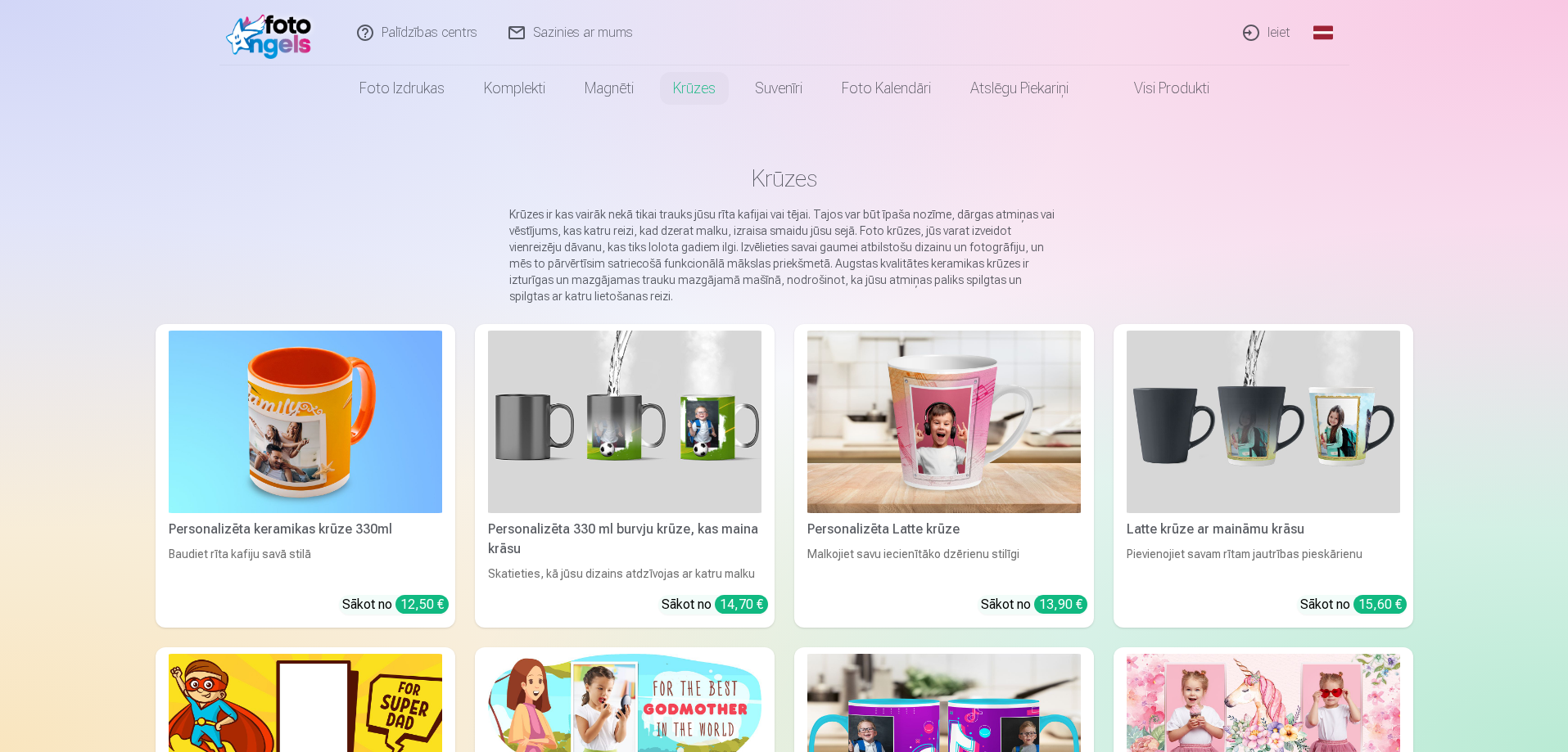
click at [315, 31] on img at bounding box center [273, 33] width 94 height 52
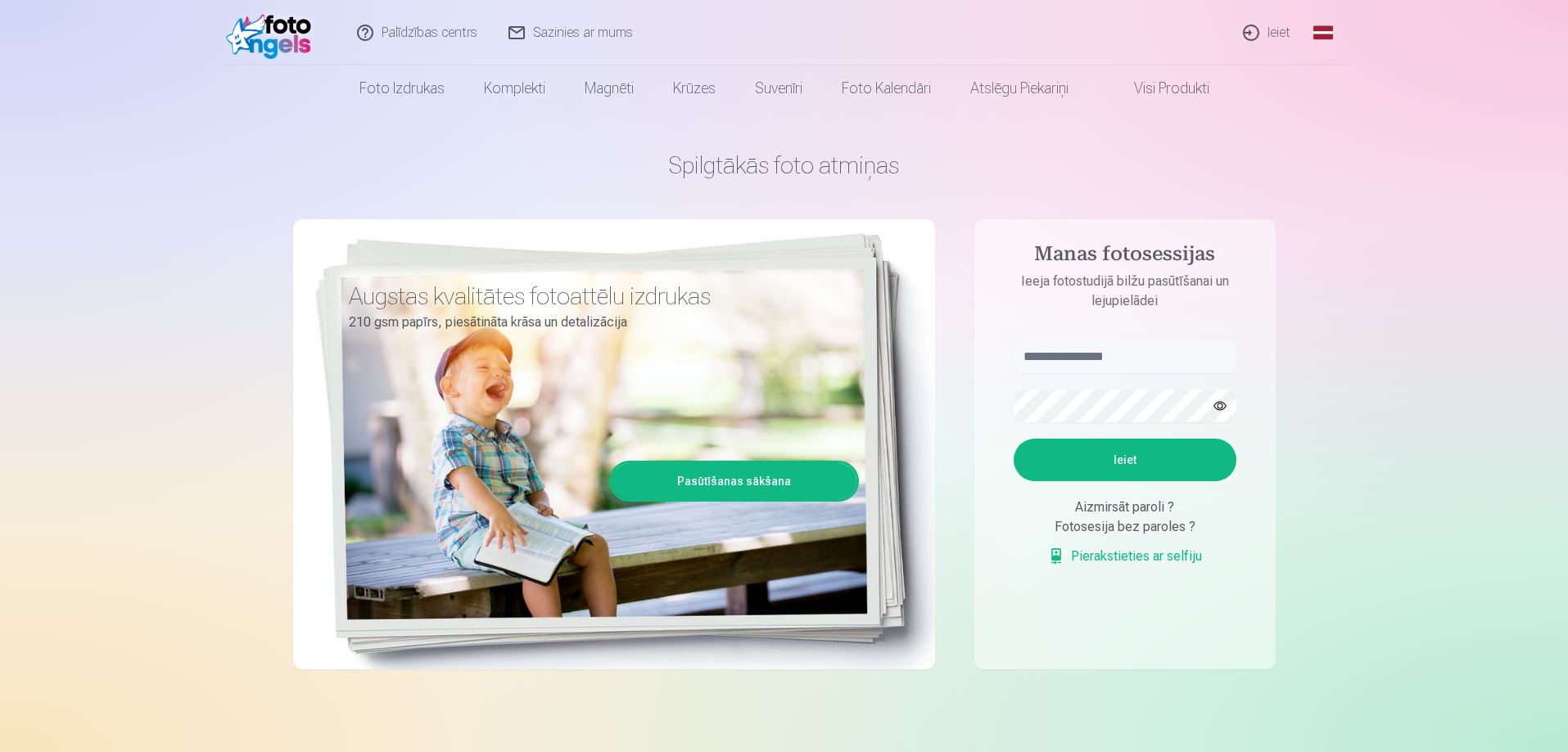
click at [422, 29] on link "Palīdzības centrs" at bounding box center [417, 33] width 151 height 65
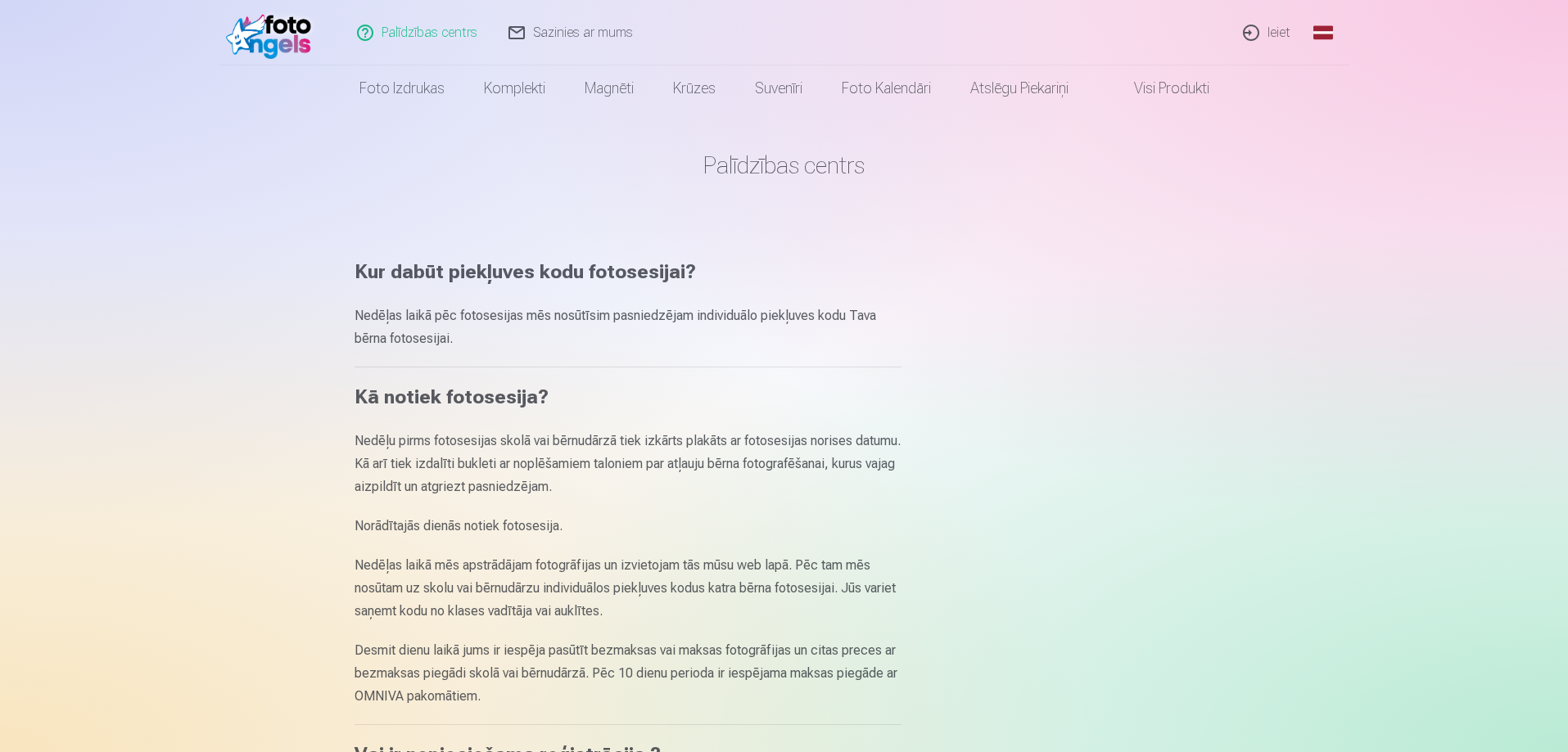
click at [1115, 291] on main "Palīdzības centrs Kur dabūt piekļuves kodu fotosesijai? Nedēļas laikā pēc fotos…" at bounding box center [785, 703] width 860 height 1183
